Goal: Transaction & Acquisition: Purchase product/service

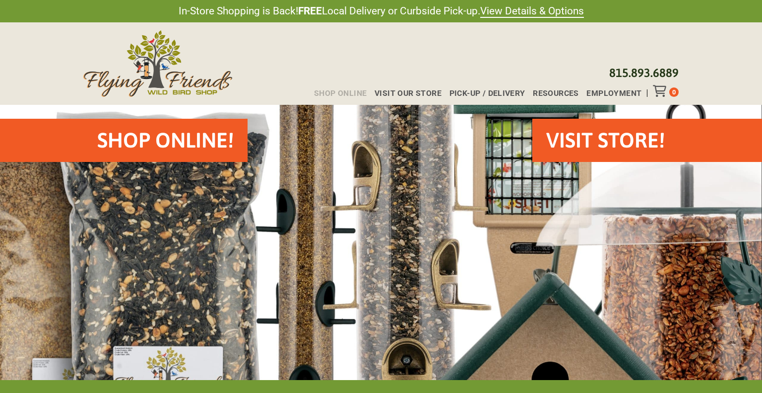
click at [359, 93] on span "Shop Online" at bounding box center [340, 93] width 53 height 8
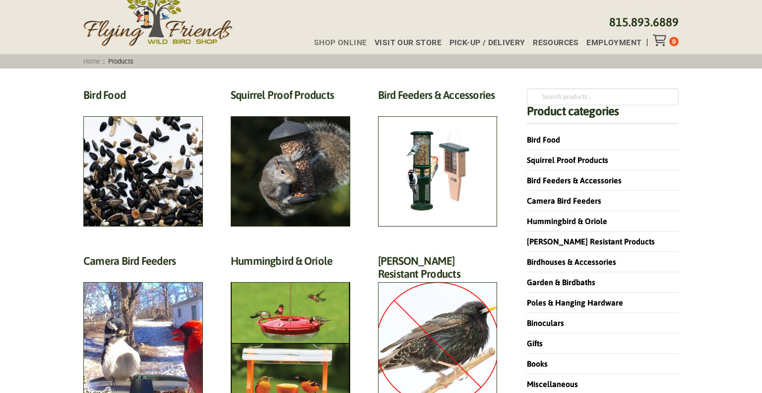
scroll to position [60, 0]
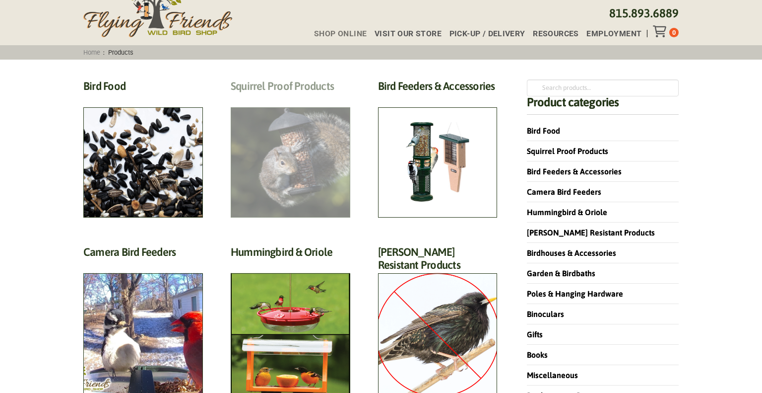
click at [287, 98] on h2 "Squirrel Proof Products (42)" at bounding box center [291, 88] width 120 height 18
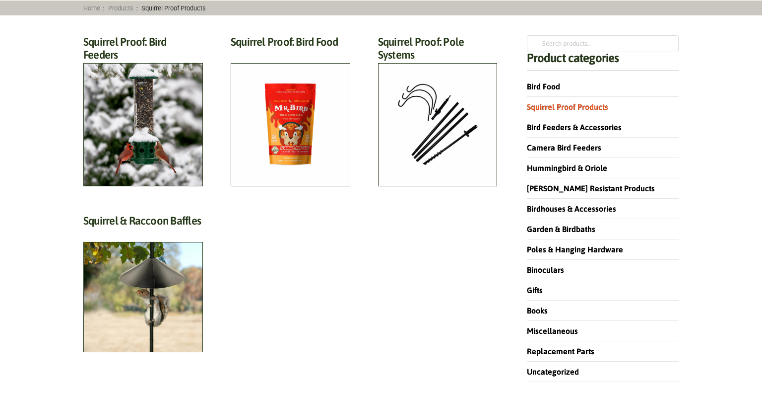
scroll to position [105, 0]
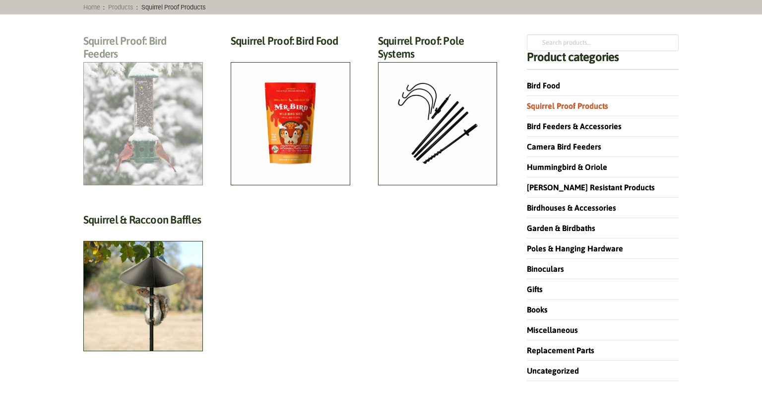
click at [110, 66] on h2 "Squirrel Proof: Bird Feeders (12)" at bounding box center [143, 50] width 120 height 32
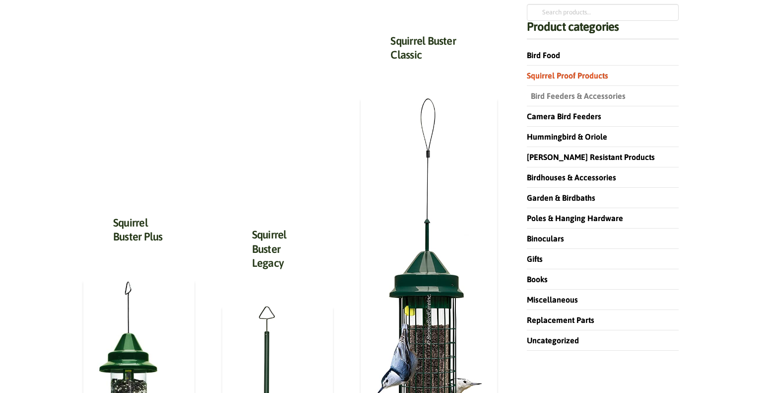
scroll to position [135, 0]
click at [543, 315] on link "Replacement Parts" at bounding box center [562, 319] width 71 height 9
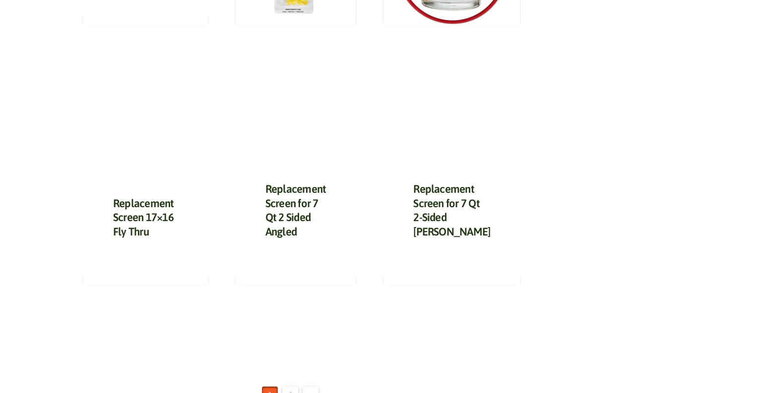
scroll to position [1180, 0]
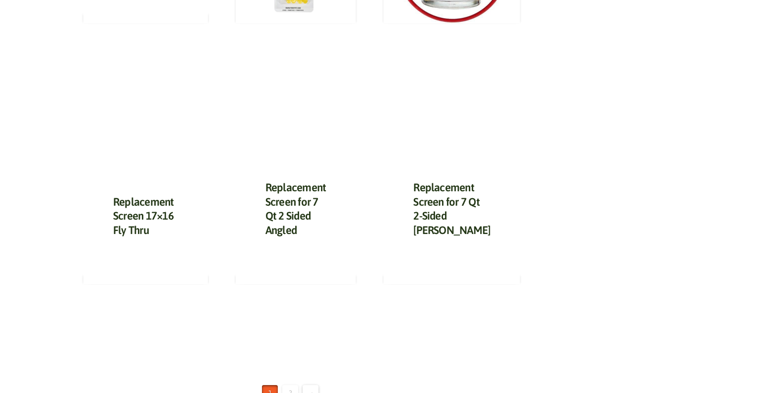
click at [292, 385] on link "2" at bounding box center [290, 393] width 16 height 16
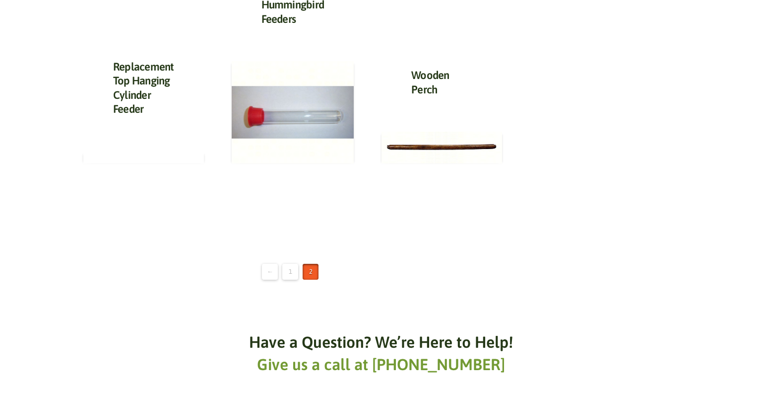
scroll to position [484, 0]
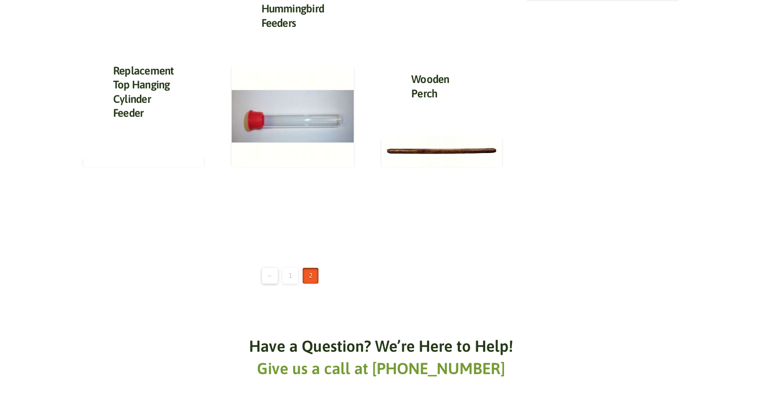
click at [293, 279] on link "1" at bounding box center [290, 275] width 16 height 16
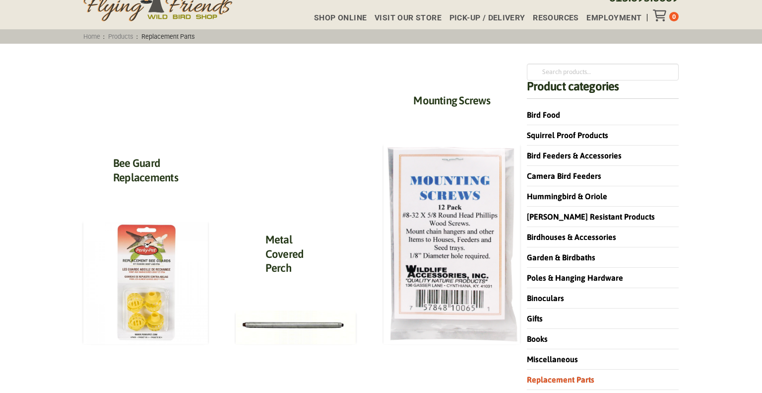
scroll to position [77, 0]
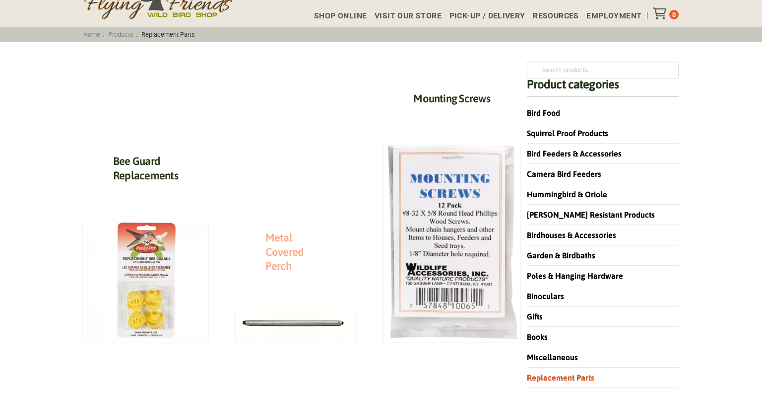
click at [282, 251] on link "Metal Covered Perch" at bounding box center [284, 251] width 38 height 41
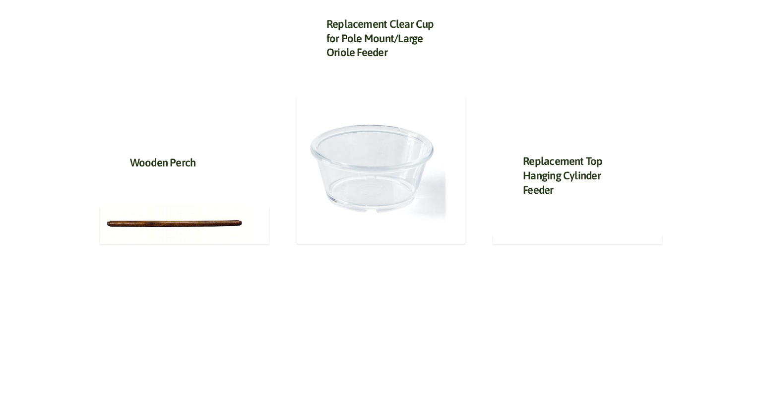
scroll to position [374, 0]
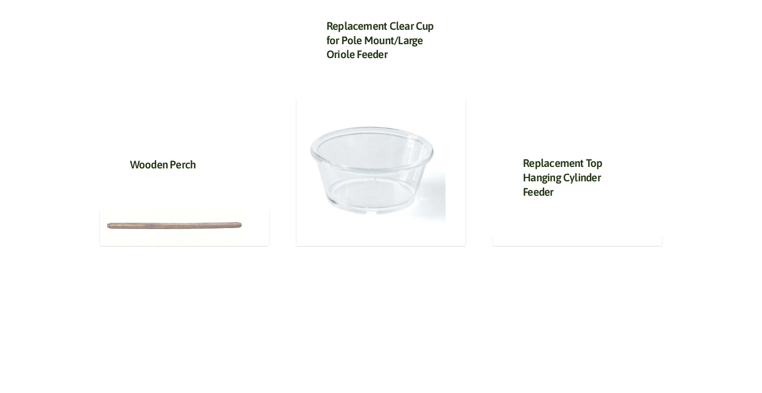
click at [222, 220] on img at bounding box center [174, 225] width 149 height 39
